Goal: Entertainment & Leisure: Consume media (video, audio)

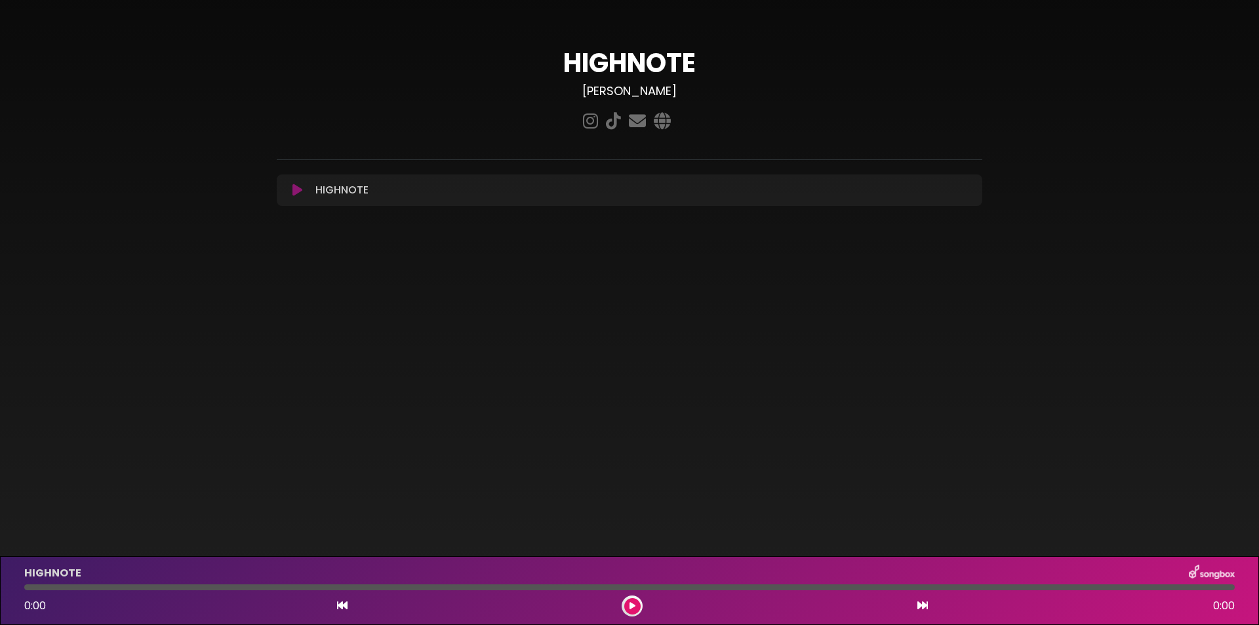
click at [296, 193] on icon at bounding box center [297, 190] width 10 height 13
click at [631, 604] on icon at bounding box center [632, 606] width 6 height 8
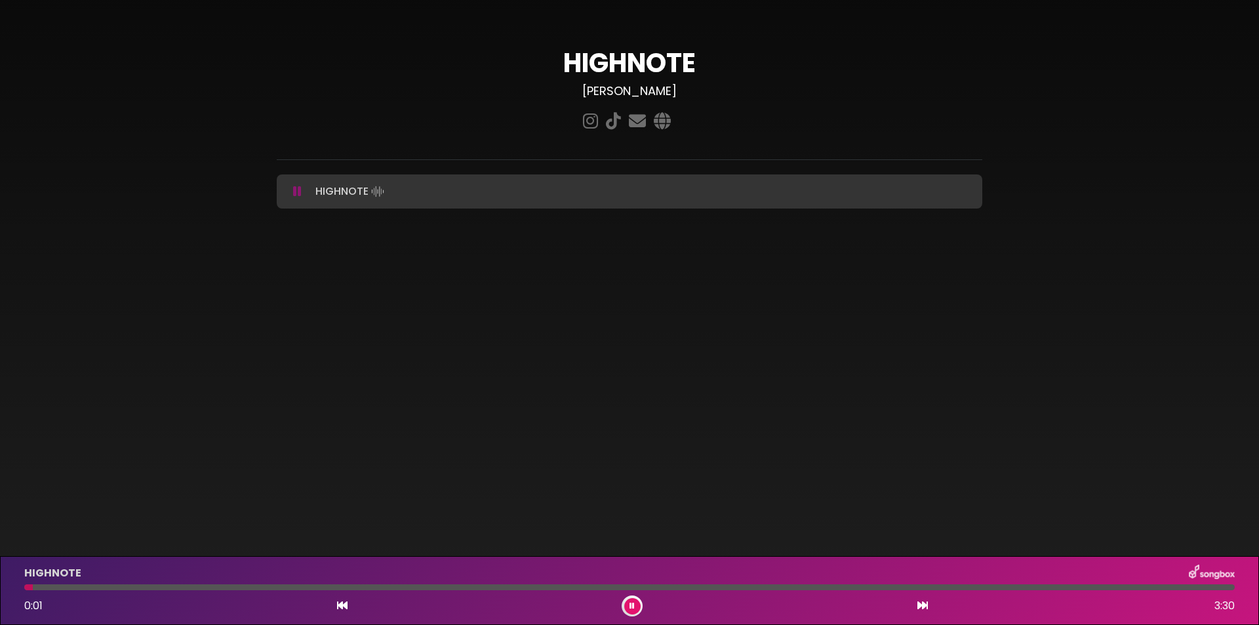
click at [140, 586] on div at bounding box center [629, 587] width 1210 height 6
click at [357, 588] on div at bounding box center [629, 587] width 1210 height 6
click at [513, 586] on div at bounding box center [629, 587] width 1210 height 6
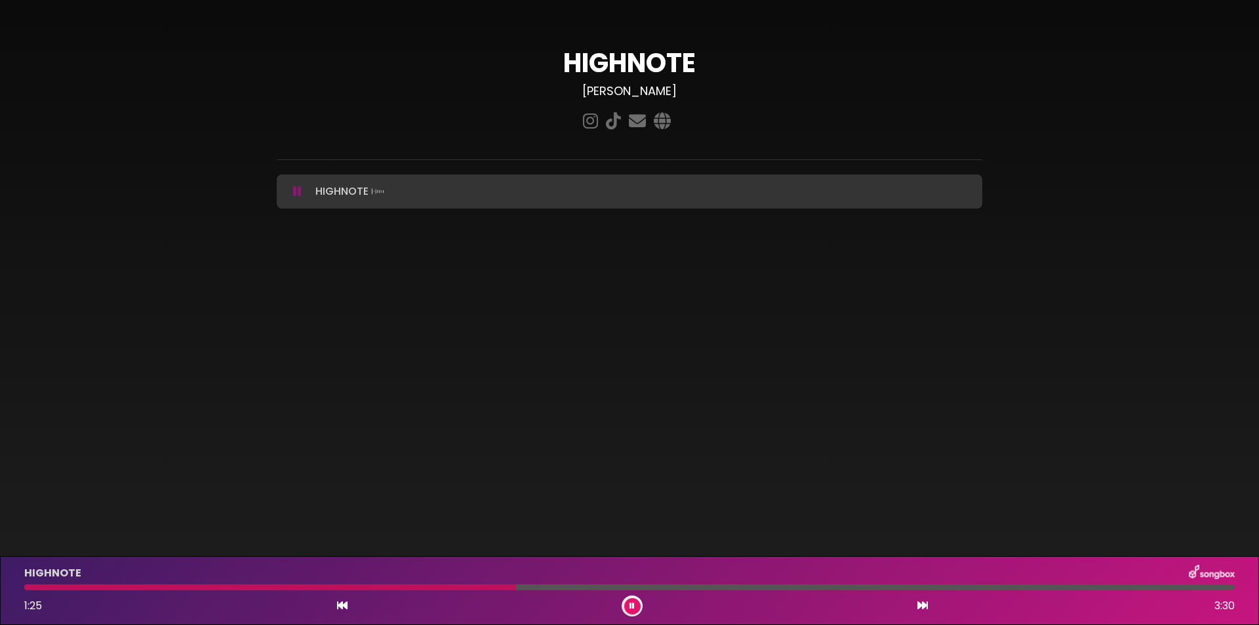
click at [665, 589] on div at bounding box center [629, 587] width 1210 height 6
click at [631, 607] on icon at bounding box center [631, 606] width 5 height 8
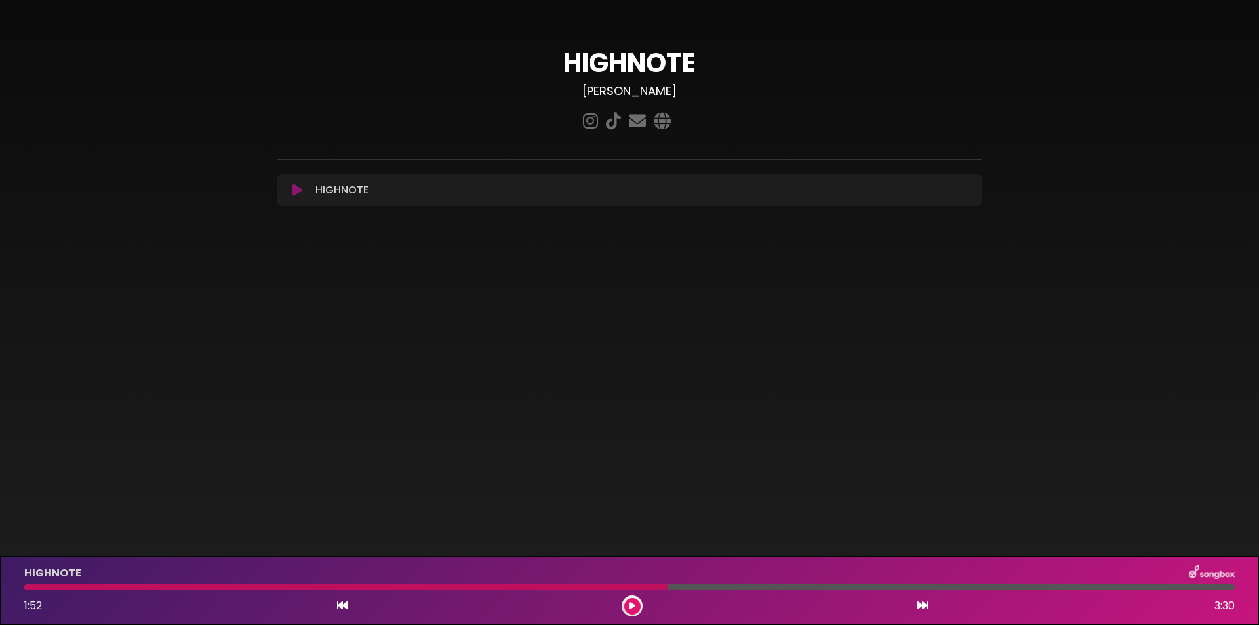
click at [295, 192] on icon at bounding box center [297, 190] width 10 height 13
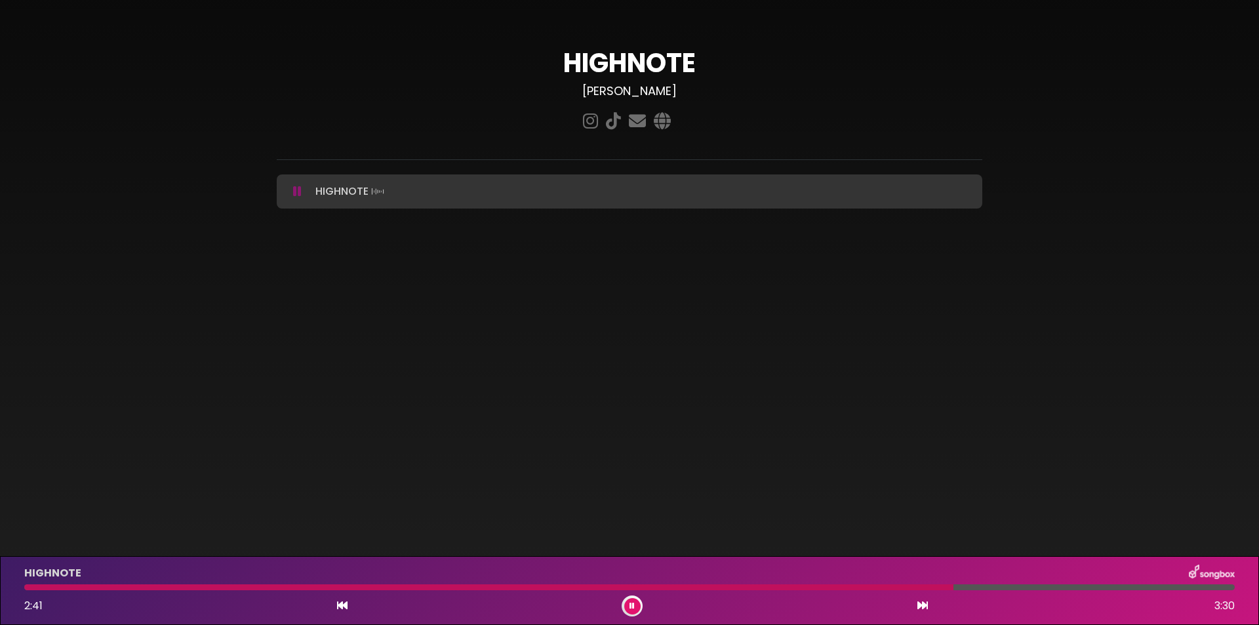
click at [1030, 586] on div at bounding box center [629, 587] width 1210 height 6
click at [1112, 583] on div "HIGHNOTE 2:56 3:30" at bounding box center [629, 590] width 1226 height 52
click at [1118, 586] on div at bounding box center [629, 587] width 1210 height 6
